Goal: Information Seeking & Learning: Learn about a topic

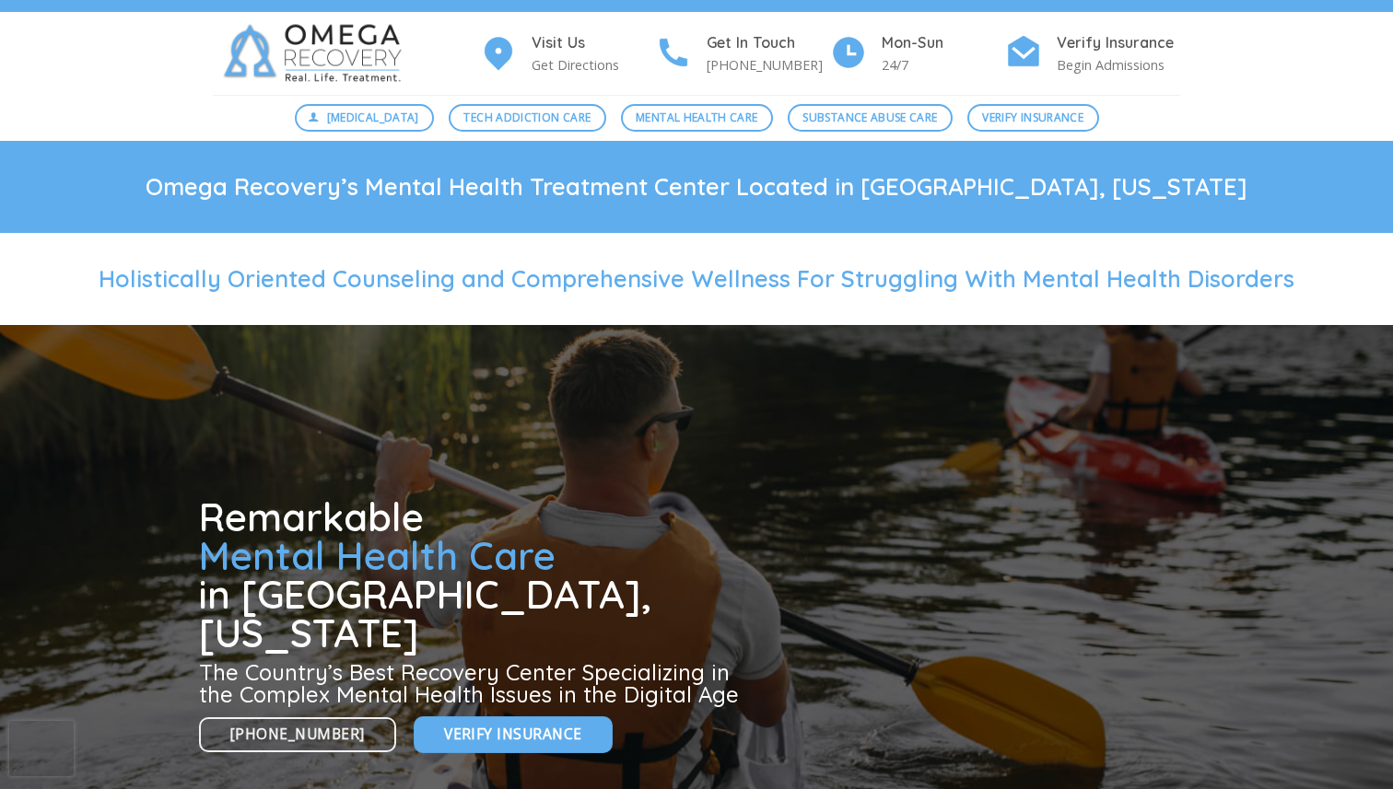
scroll to position [30, 0]
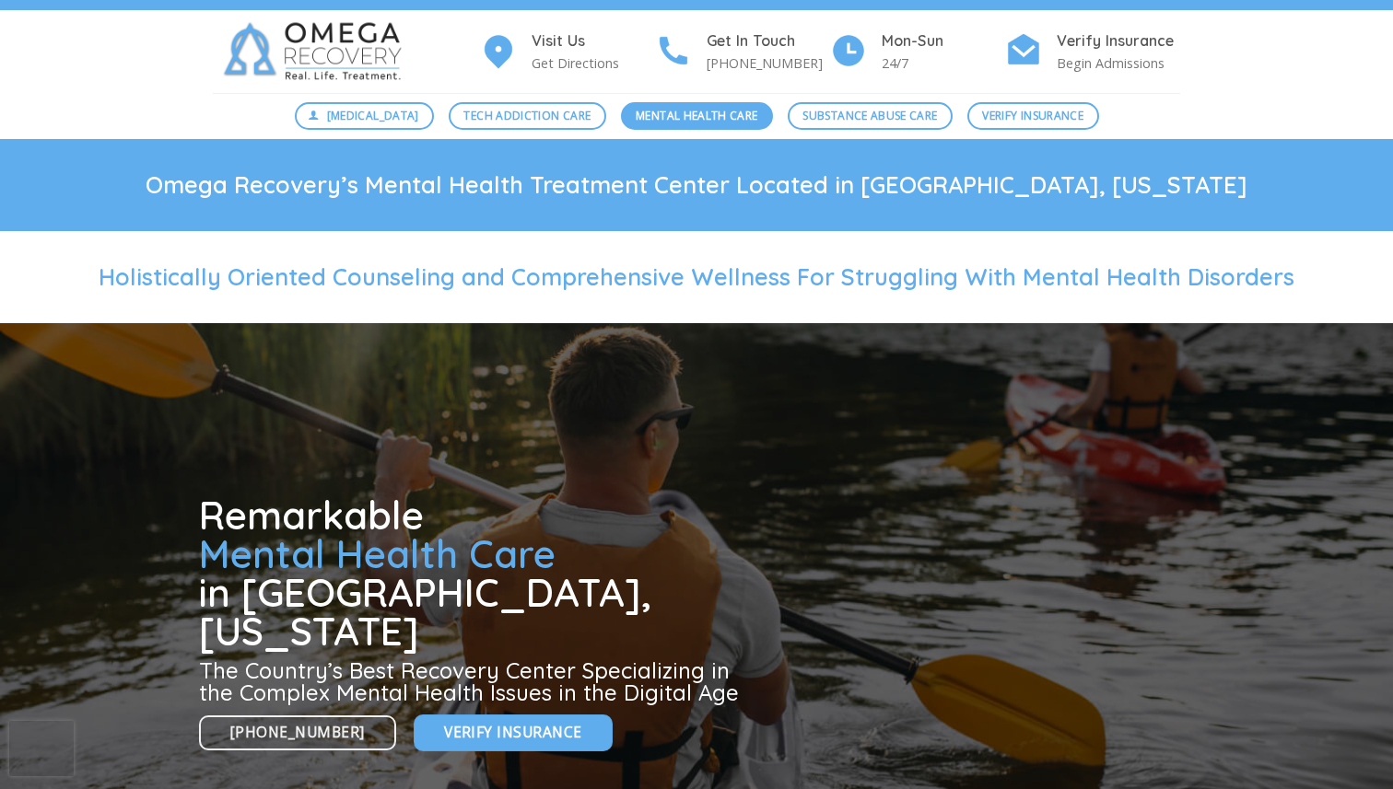
click at [665, 104] on link "Mental Health Care" at bounding box center [697, 116] width 152 height 28
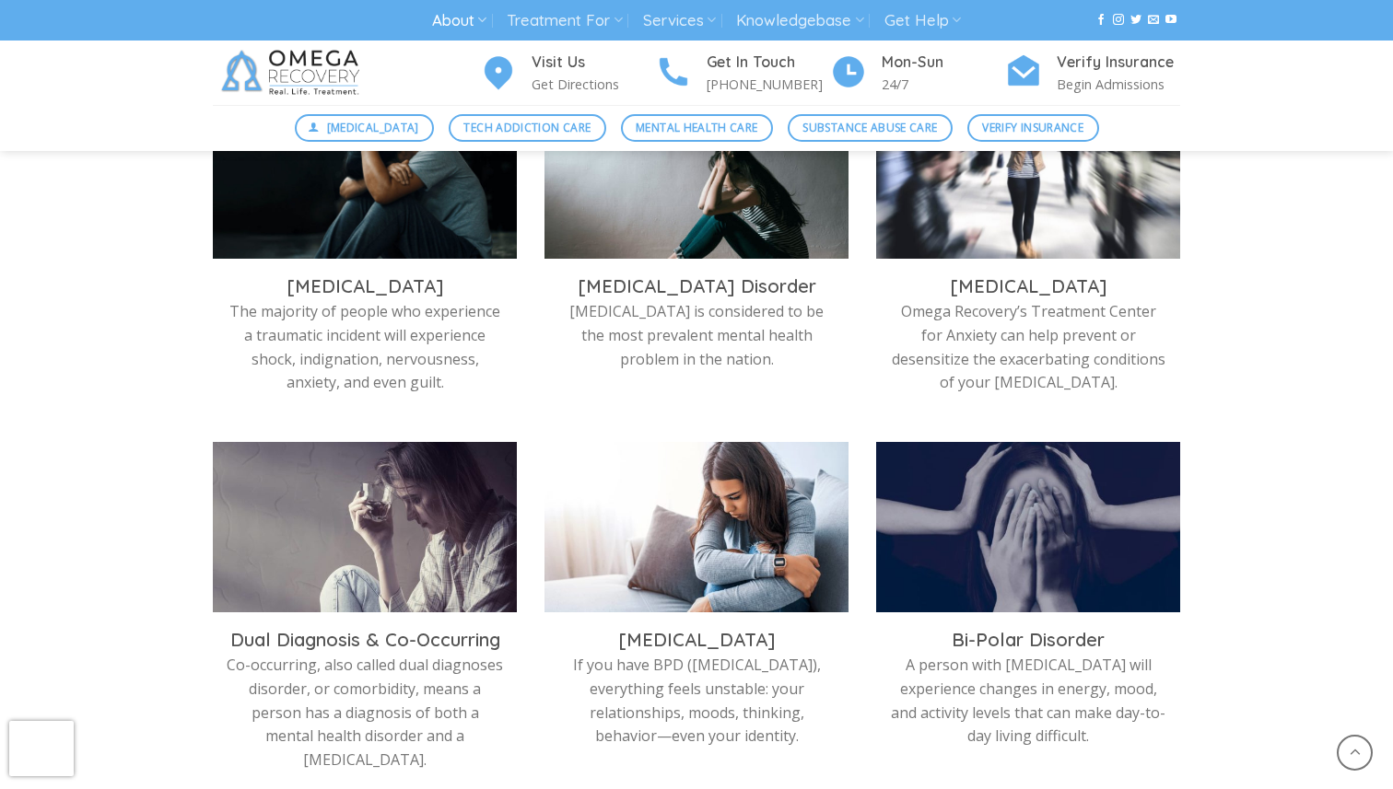
scroll to position [564, 0]
